Goal: Task Accomplishment & Management: Manage account settings

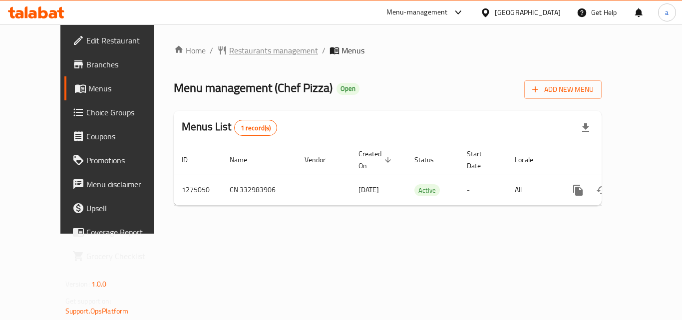
click at [229, 44] on span "Restaurants management" at bounding box center [273, 50] width 89 height 12
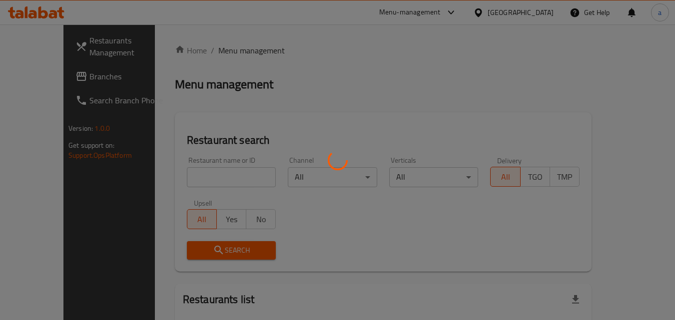
click at [183, 175] on div at bounding box center [337, 160] width 675 height 320
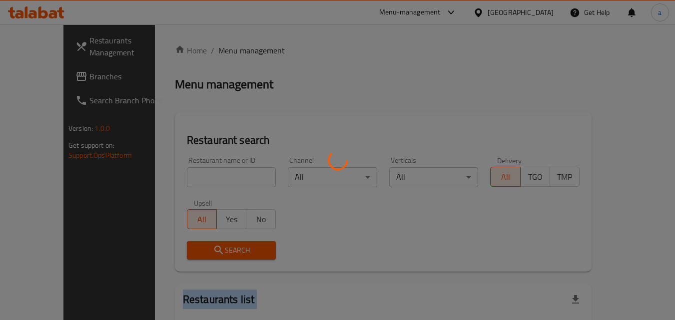
click at [183, 175] on div at bounding box center [337, 160] width 675 height 320
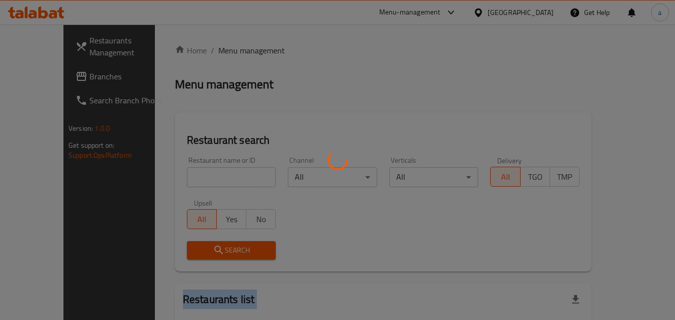
click at [183, 175] on div at bounding box center [337, 160] width 675 height 320
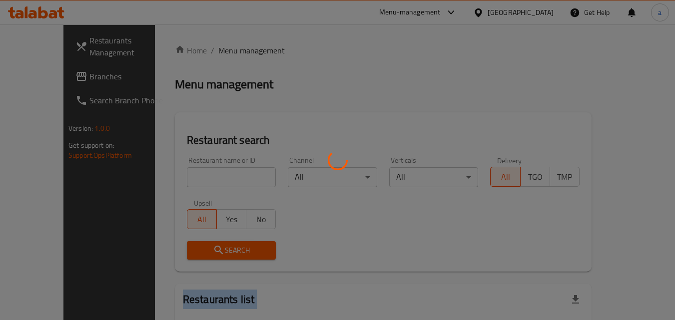
click at [183, 175] on div at bounding box center [337, 160] width 675 height 320
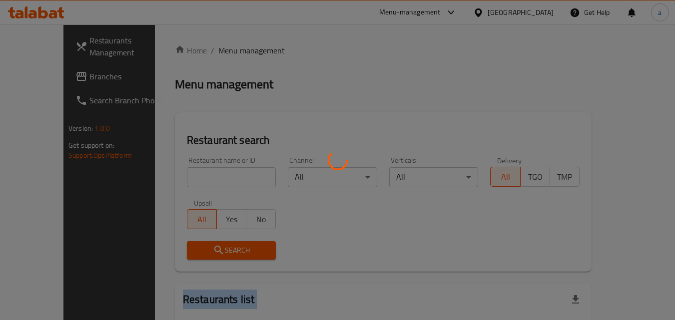
click at [183, 175] on div at bounding box center [337, 160] width 675 height 320
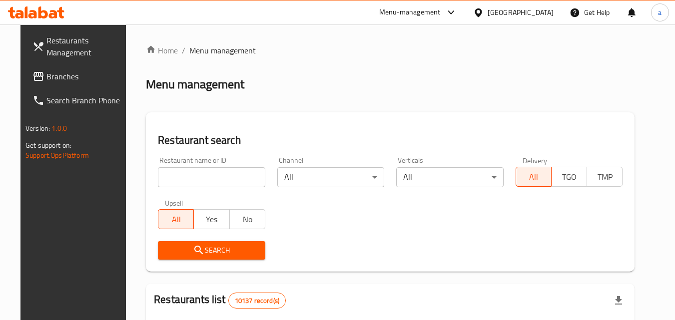
click at [183, 175] on input "search" at bounding box center [211, 177] width 107 height 20
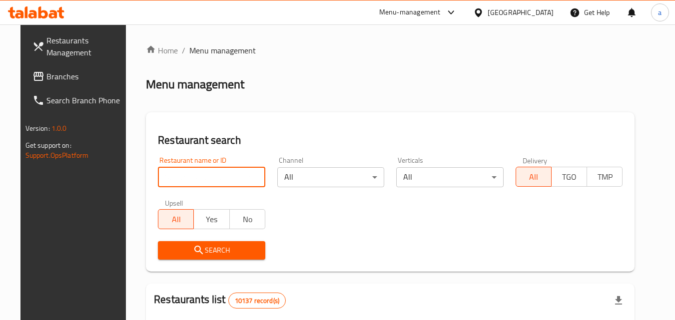
paste input "691469"
type input "691469"
click button "Search" at bounding box center [211, 250] width 107 height 18
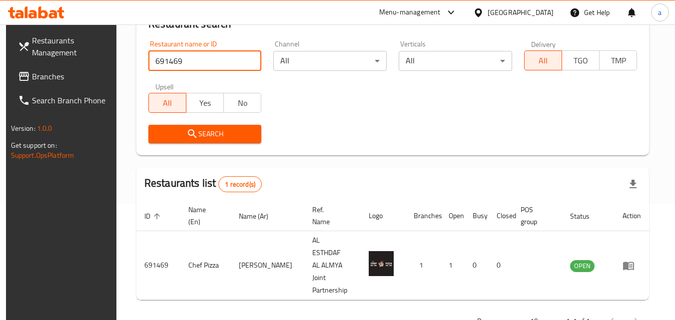
scroll to position [125, 0]
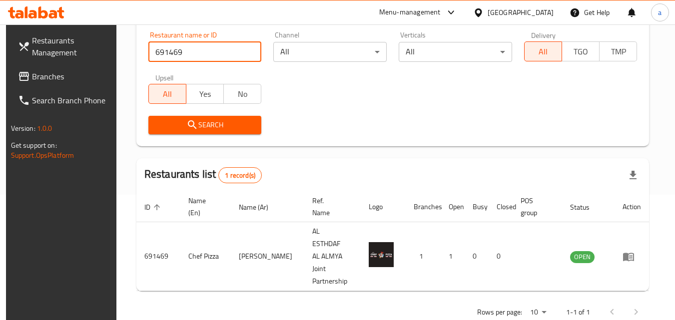
click at [481, 8] on icon at bounding box center [477, 12] width 7 height 8
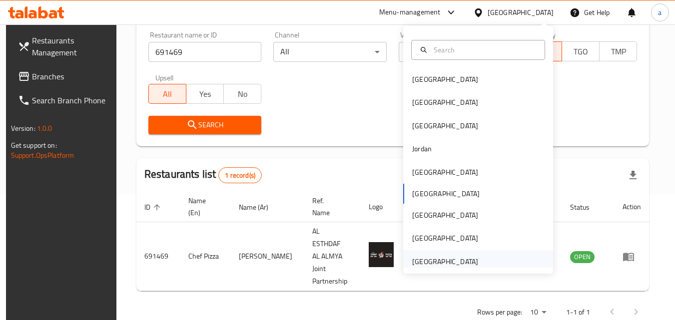
click at [436, 257] on div "[GEOGRAPHIC_DATA]" at bounding box center [445, 261] width 66 height 11
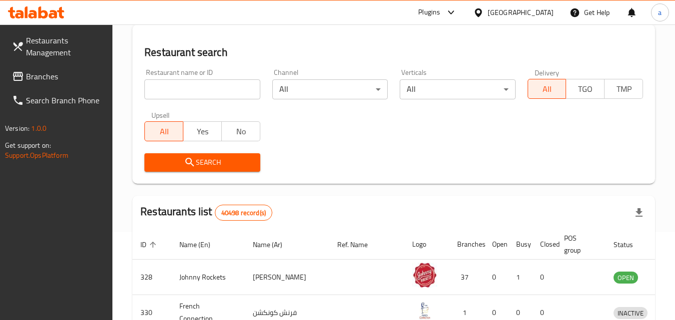
scroll to position [125, 0]
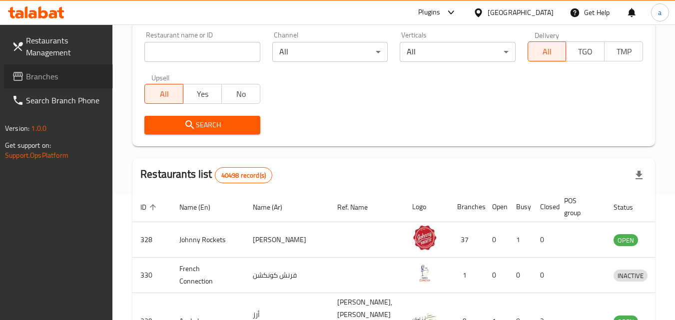
click at [47, 79] on span "Branches" at bounding box center [65, 76] width 79 height 12
